Goal: Task Accomplishment & Management: Complete application form

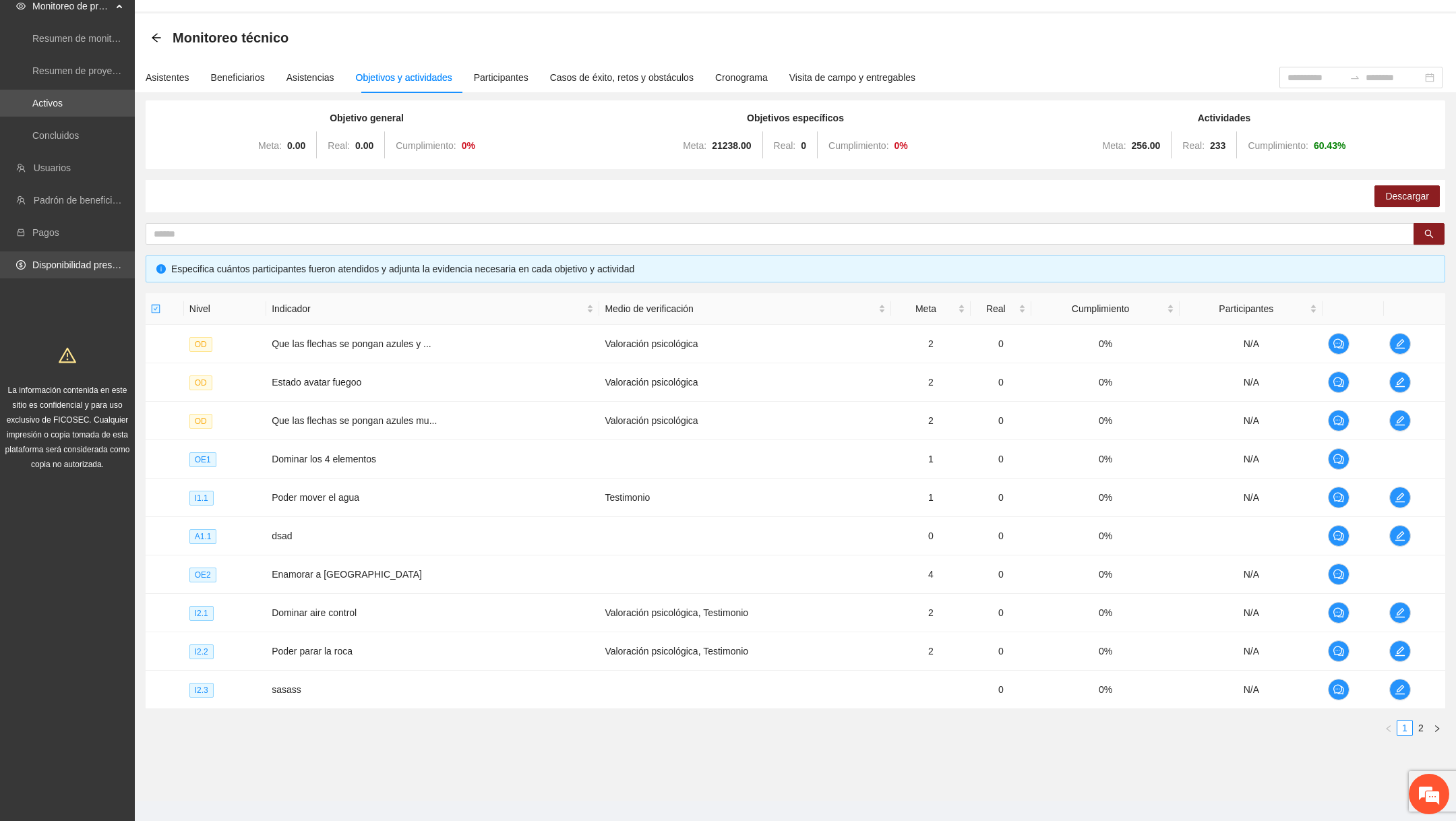
scroll to position [32, 0]
click at [69, 173] on link "Usuarios" at bounding box center [52, 167] width 37 height 11
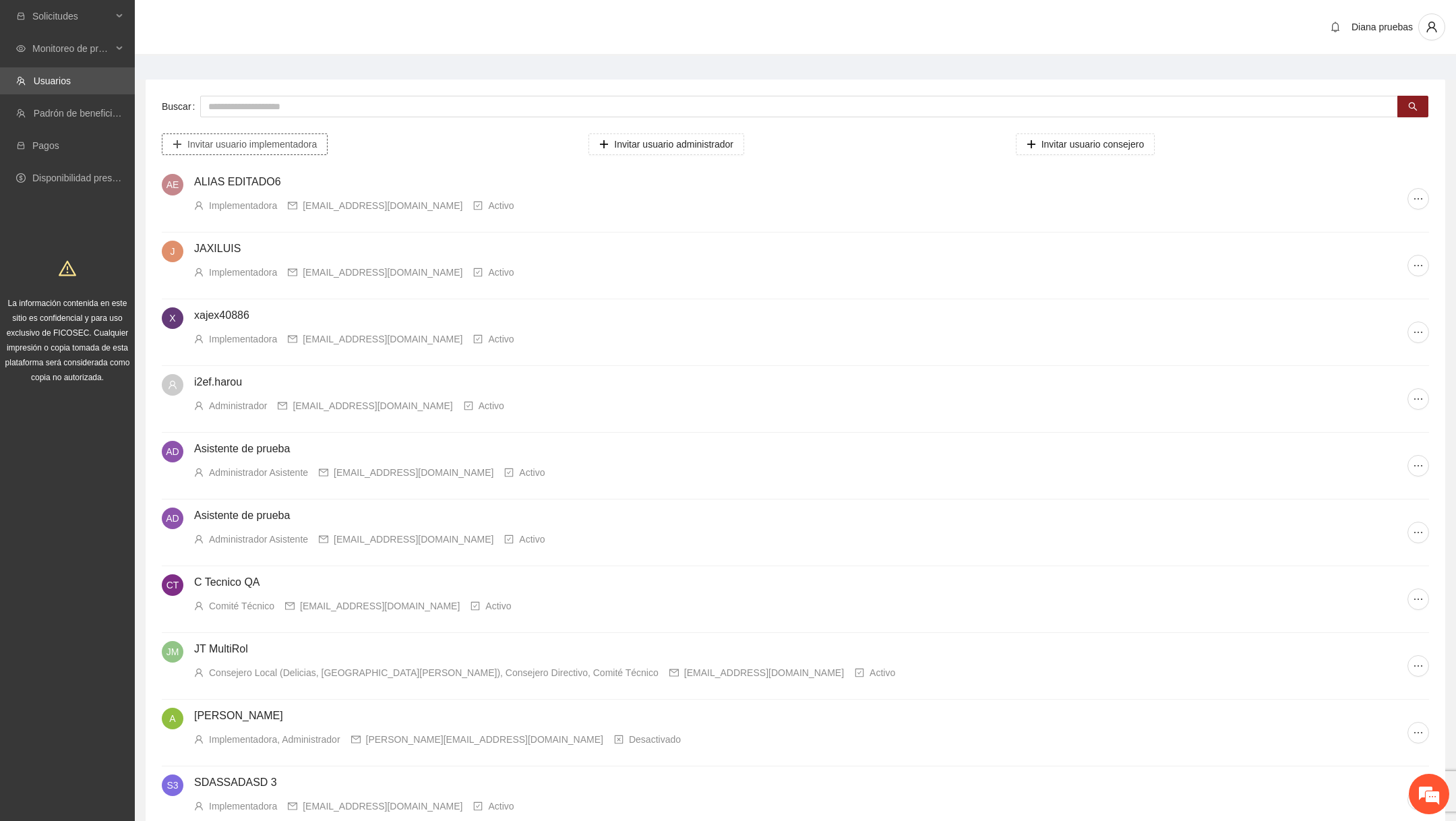
click at [298, 142] on span "Invitar usuario implementadora" at bounding box center [252, 143] width 130 height 15
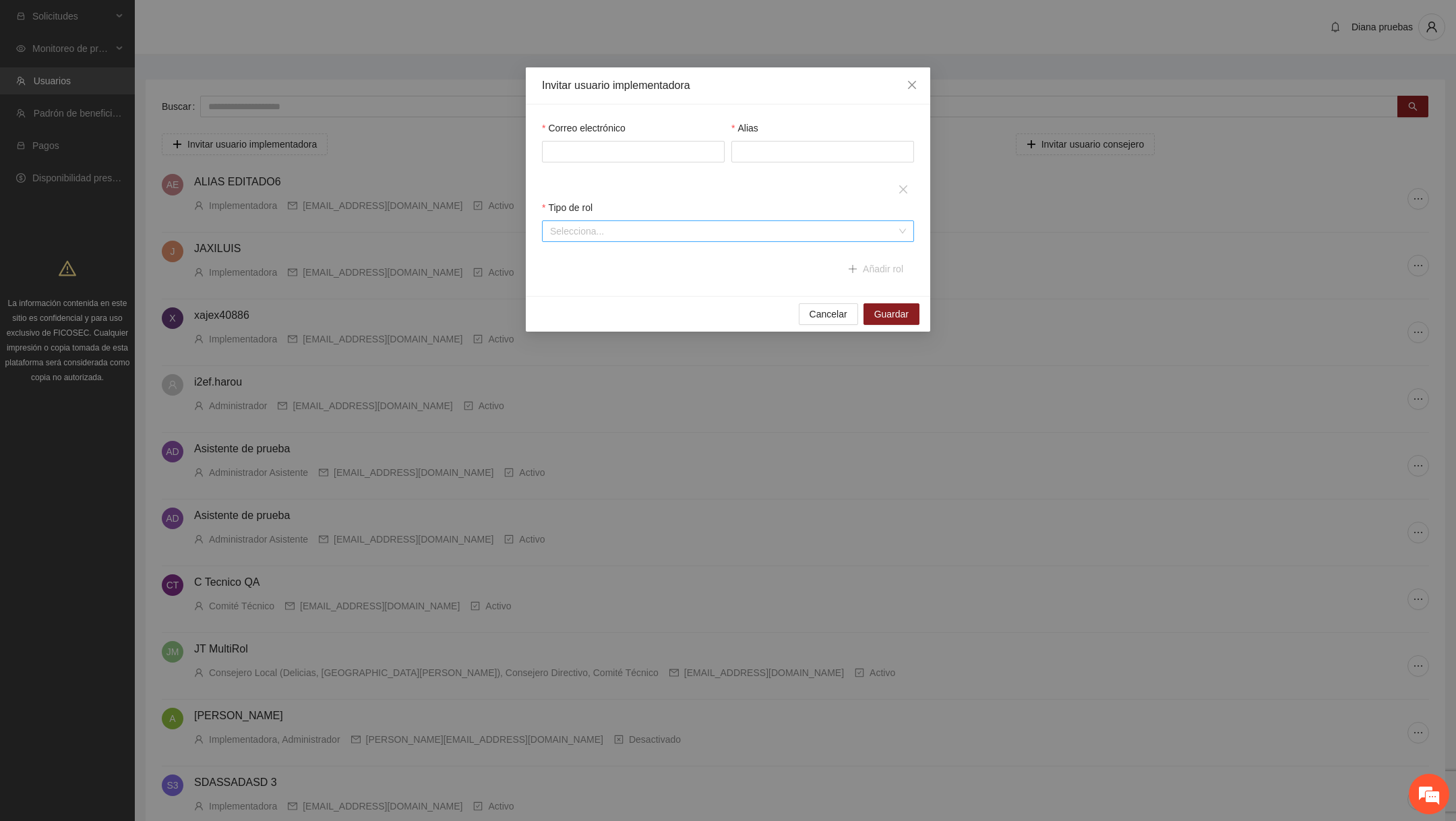
click at [660, 237] on input "search" at bounding box center [722, 231] width 346 height 21
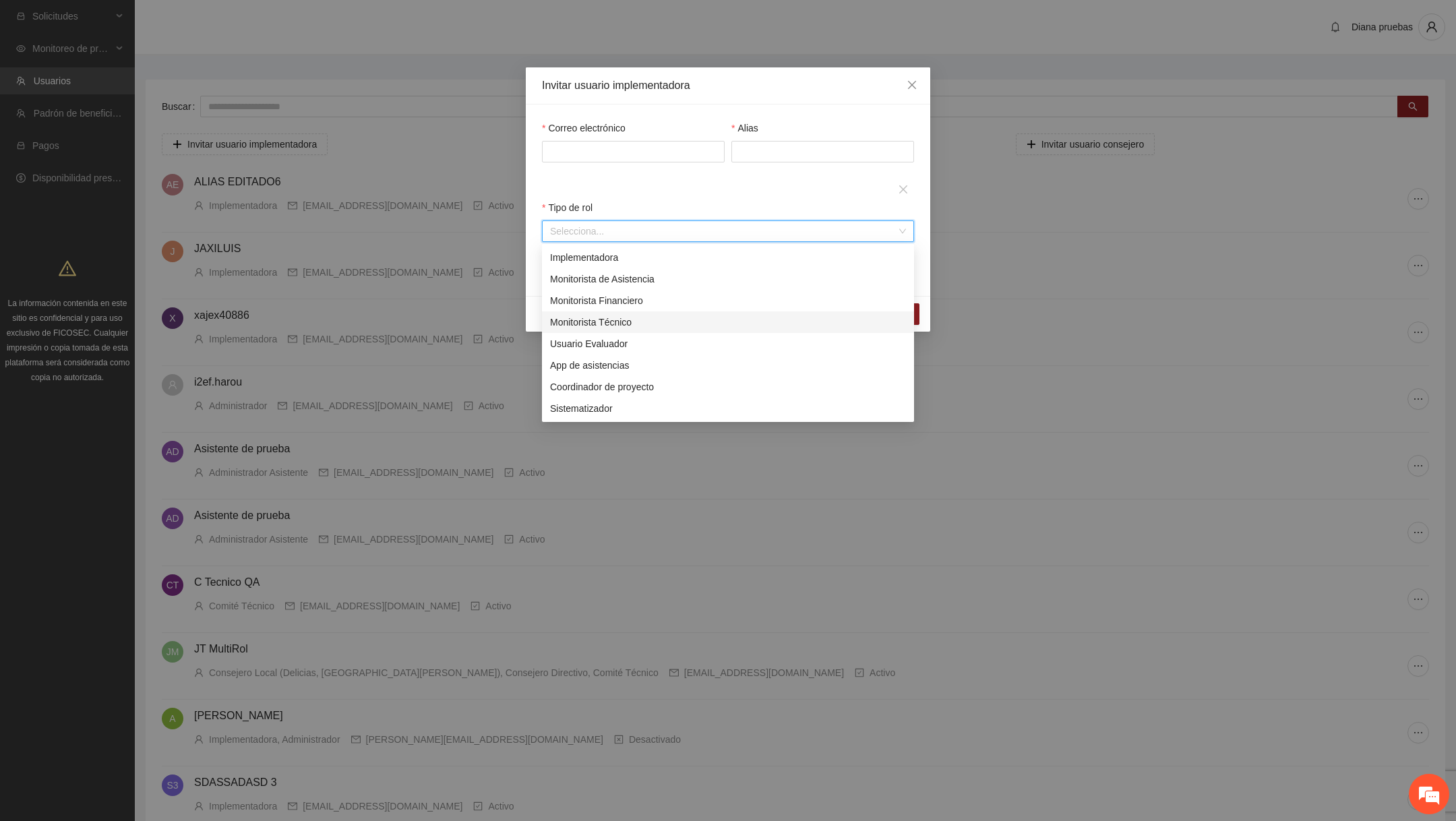
click at [654, 315] on div "Monitorista Técnico" at bounding box center [728, 322] width 356 height 15
